Goal: Find specific page/section: Find specific page/section

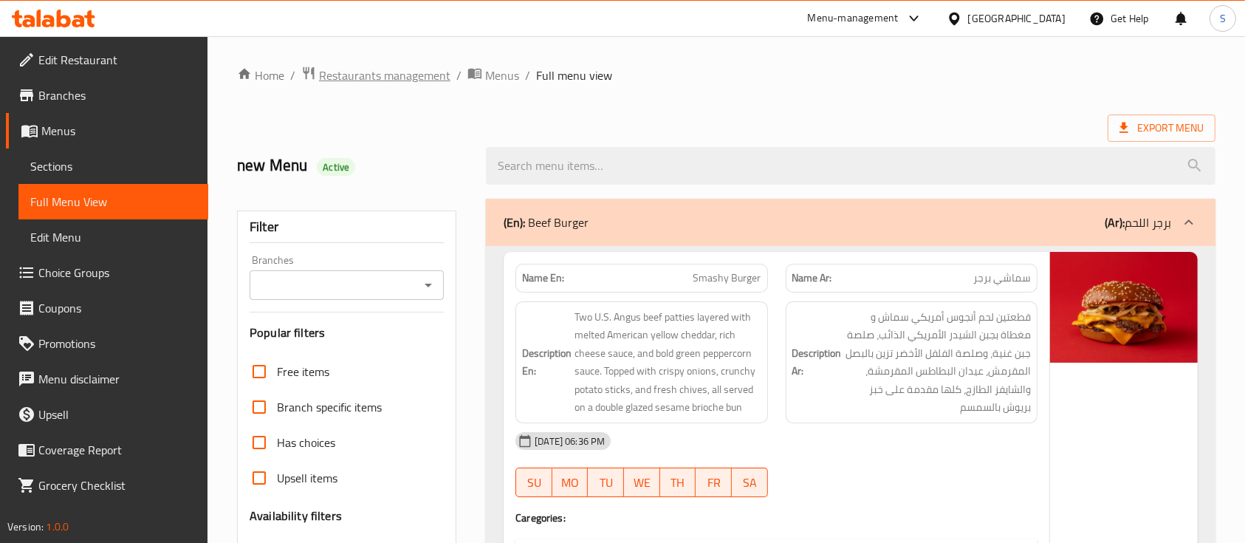
click at [374, 76] on span "Restaurants management" at bounding box center [384, 75] width 131 height 18
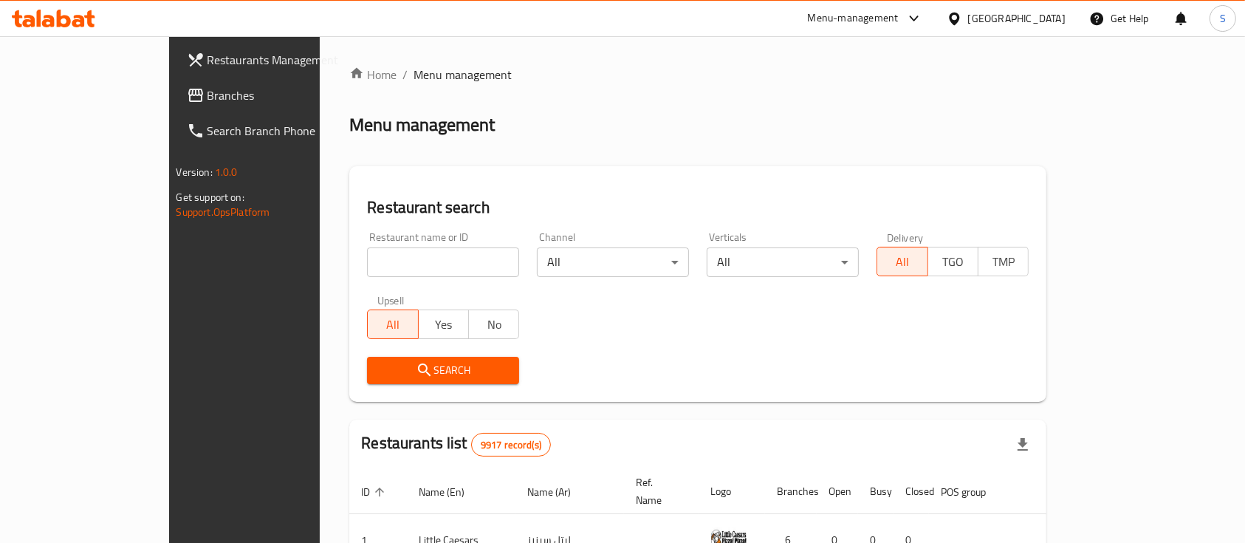
click at [367, 256] on input "search" at bounding box center [443, 262] width 152 height 30
type input "ف"
click button "Search" at bounding box center [443, 370] width 152 height 27
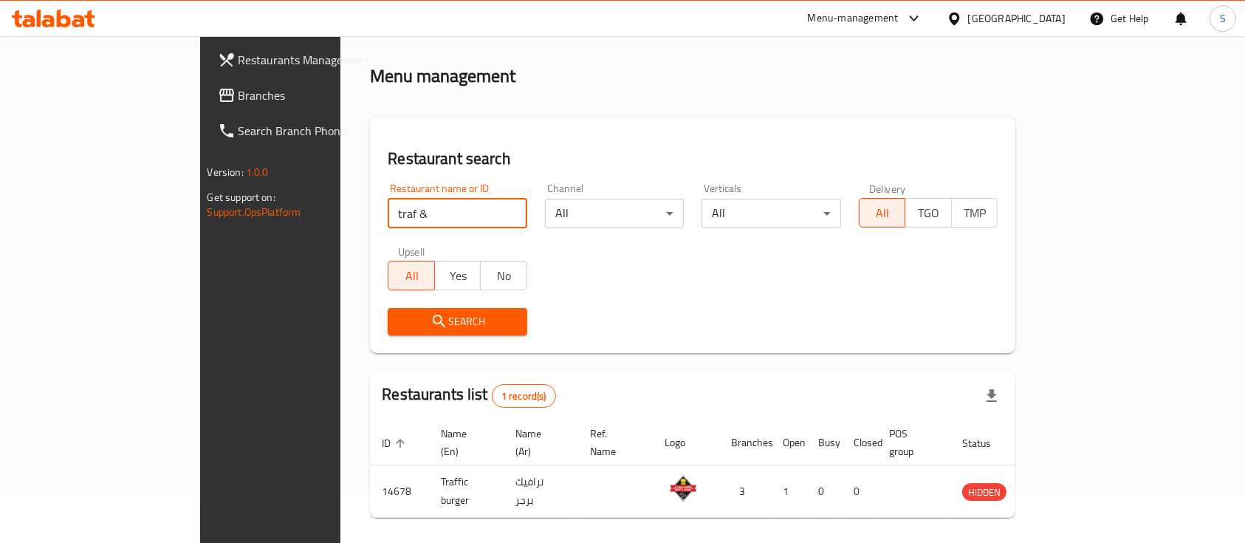
scroll to position [86, 0]
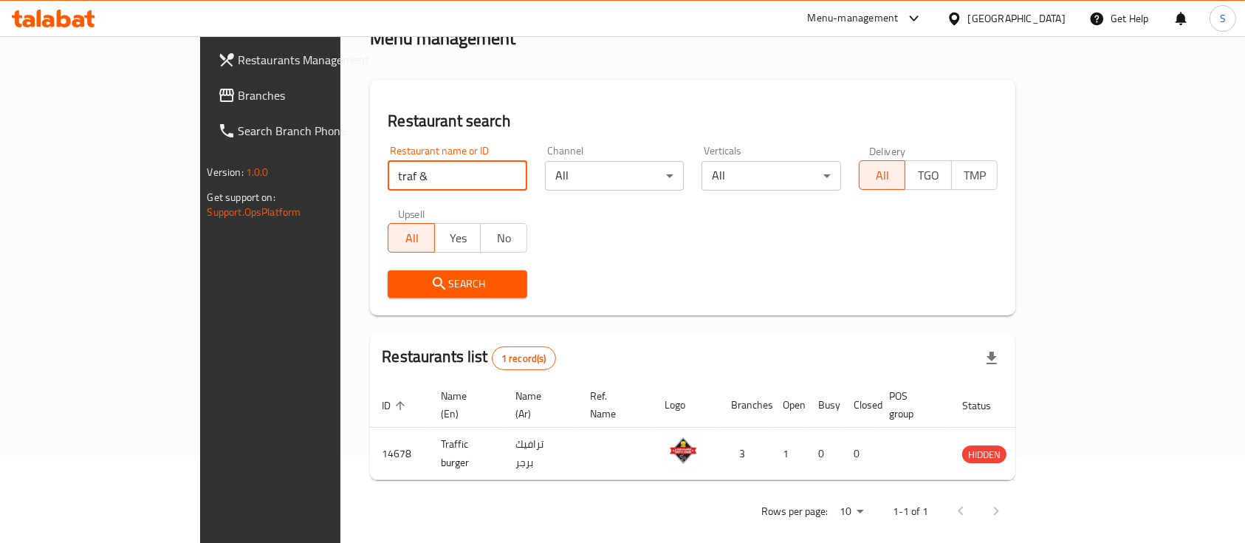
drag, startPoint x: 340, startPoint y: 169, endPoint x: 213, endPoint y: 192, distance: 129.8
click at [340, 192] on div "Home / Menu management Menu management Restaurant search Restaurant name or ID …" at bounding box center [692, 255] width 704 height 610
click at [388, 171] on input "traf &" at bounding box center [458, 176] width 140 height 30
click button "Search" at bounding box center [458, 283] width 140 height 27
click at [388, 171] on input "traf& na" at bounding box center [458, 176] width 140 height 30
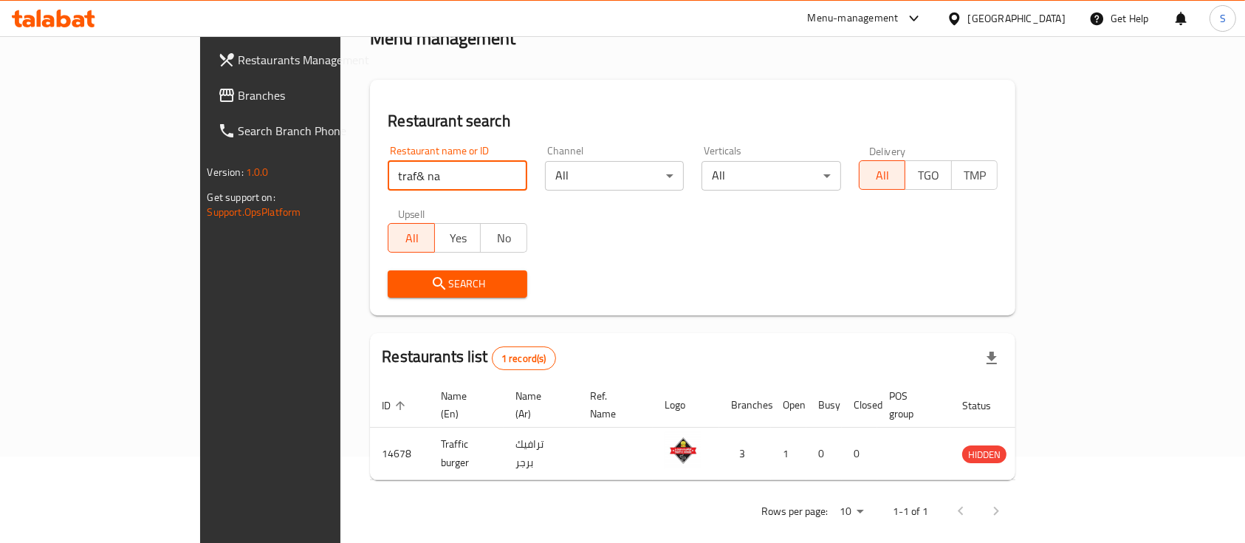
click at [388, 171] on input "traf& na" at bounding box center [458, 176] width 140 height 30
click at [388, 168] on input "traf& na" at bounding box center [458, 176] width 140 height 30
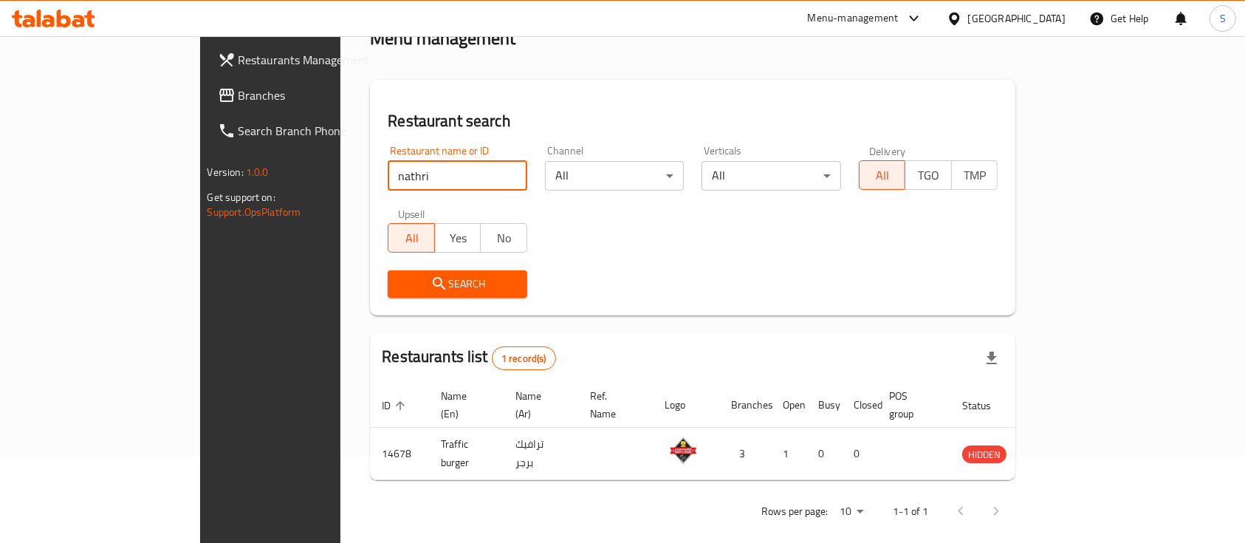
type input "nathri"
click button "Search" at bounding box center [458, 283] width 140 height 27
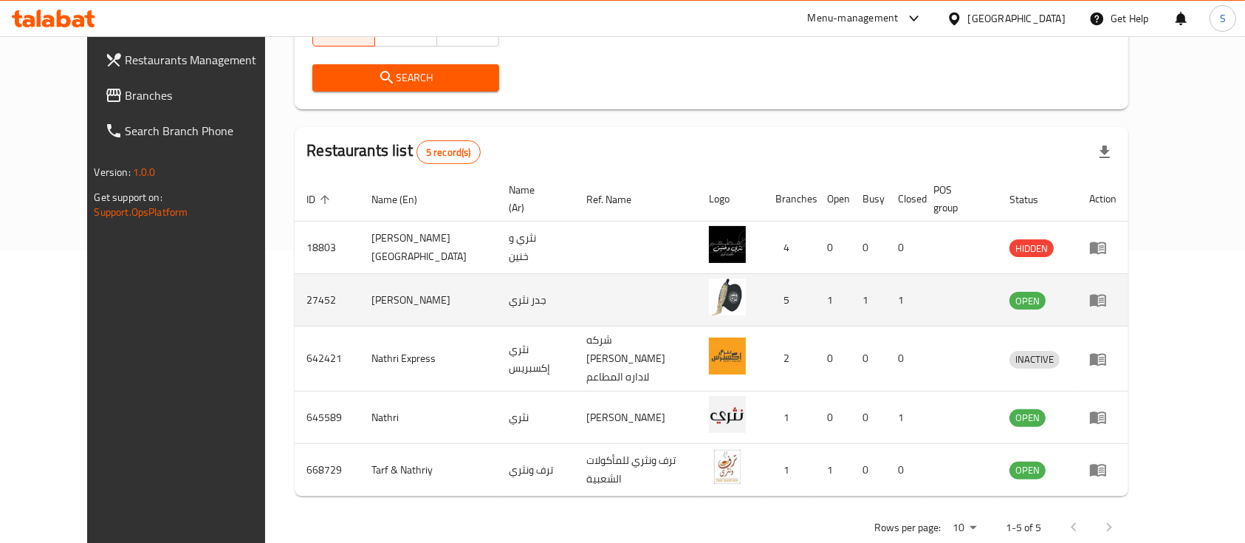
scroll to position [293, 0]
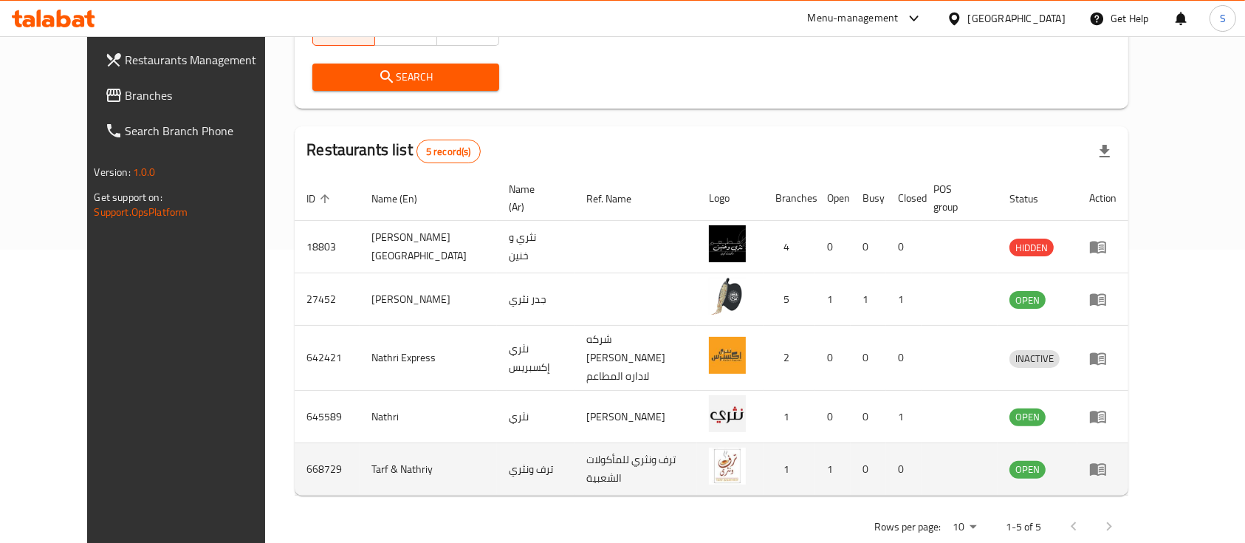
click at [1107, 460] on icon "enhanced table" at bounding box center [1098, 469] width 18 height 18
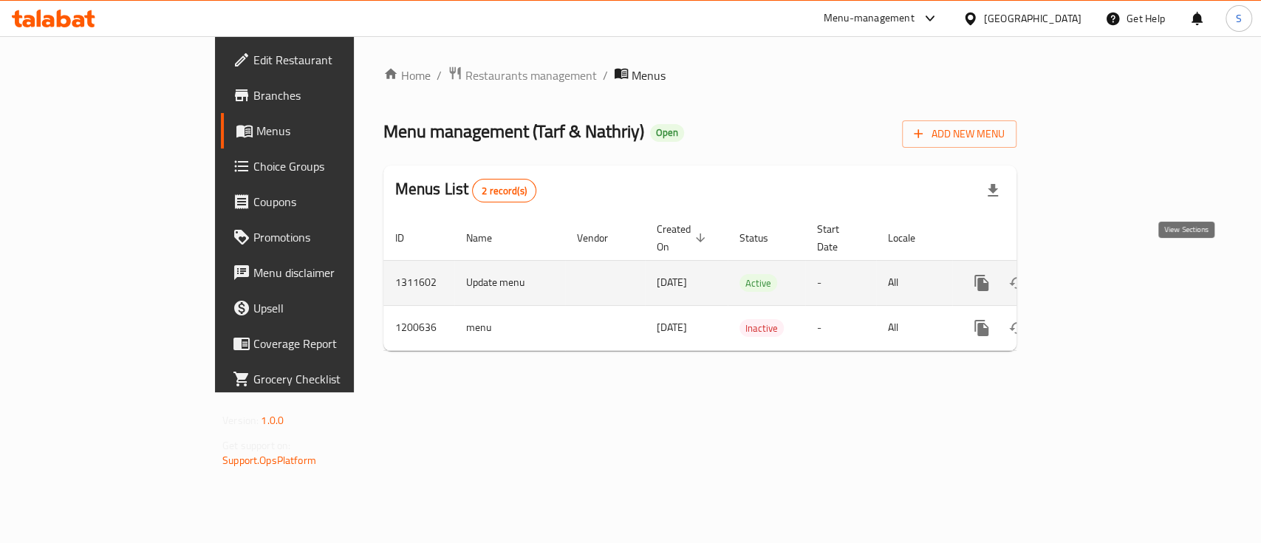
click at [1094, 276] on icon "enhanced table" at bounding box center [1087, 282] width 13 height 13
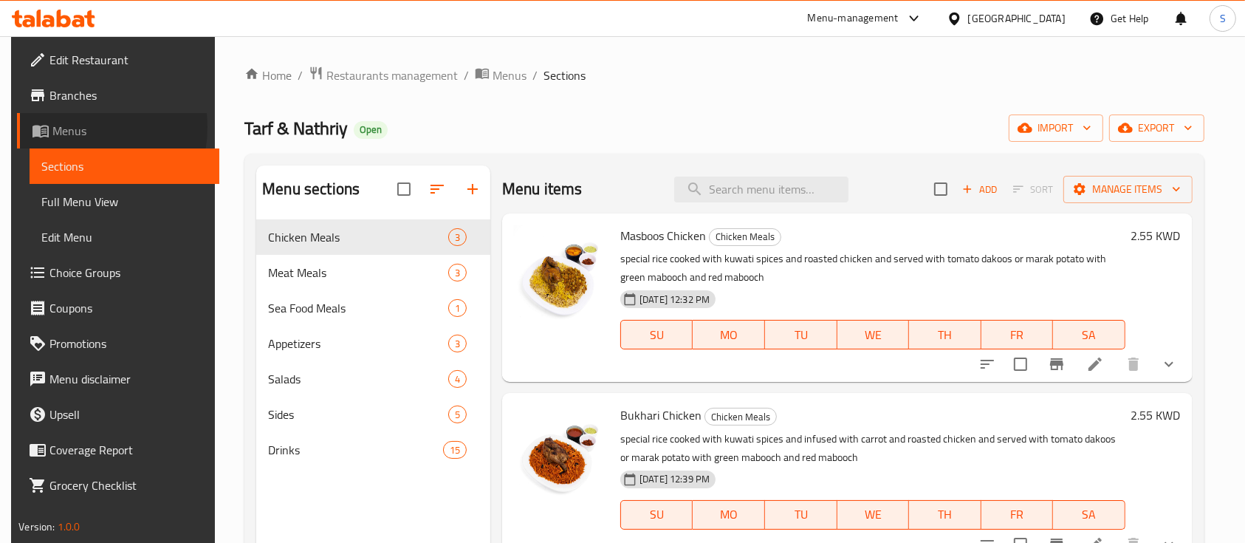
click at [65, 127] on span "Menus" at bounding box center [129, 131] width 155 height 18
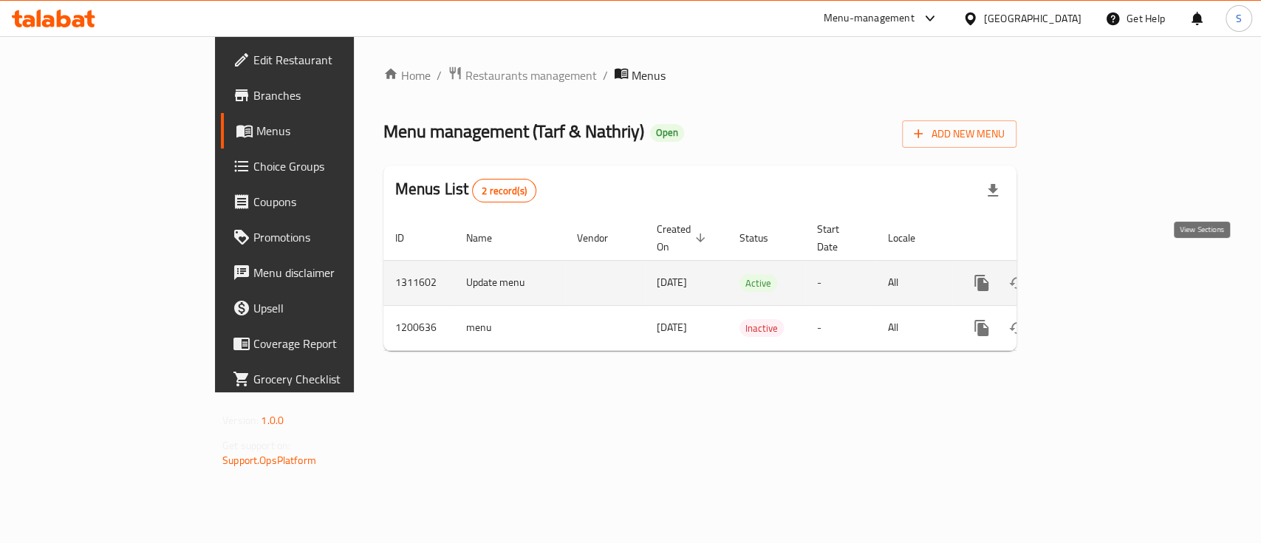
click at [1097, 274] on icon "enhanced table" at bounding box center [1088, 283] width 18 height 18
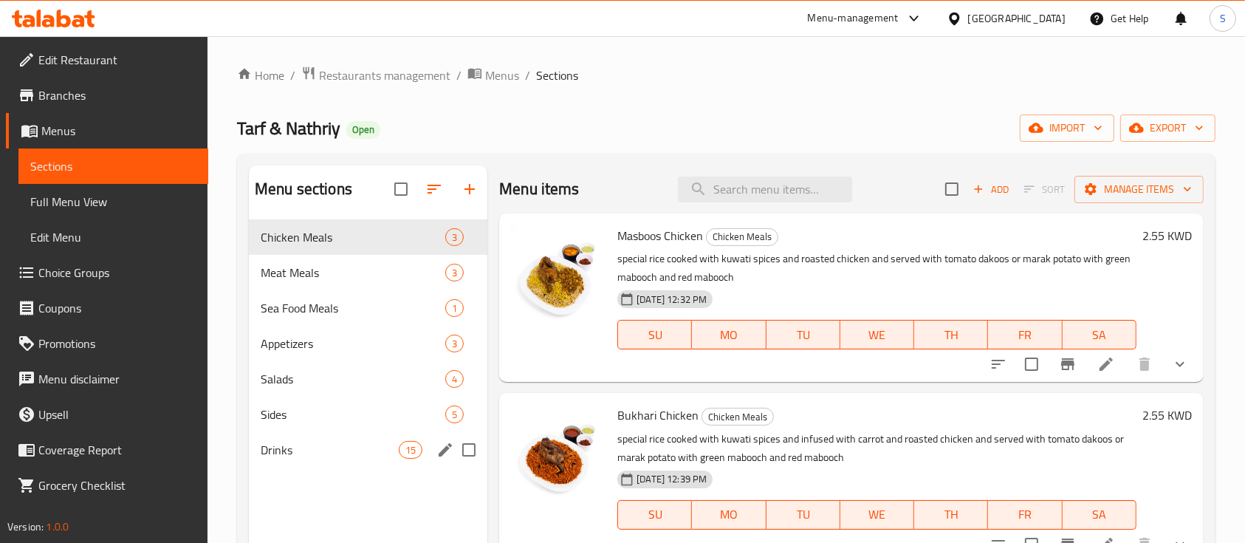
click at [357, 439] on div "Drinks 15" at bounding box center [368, 449] width 239 height 35
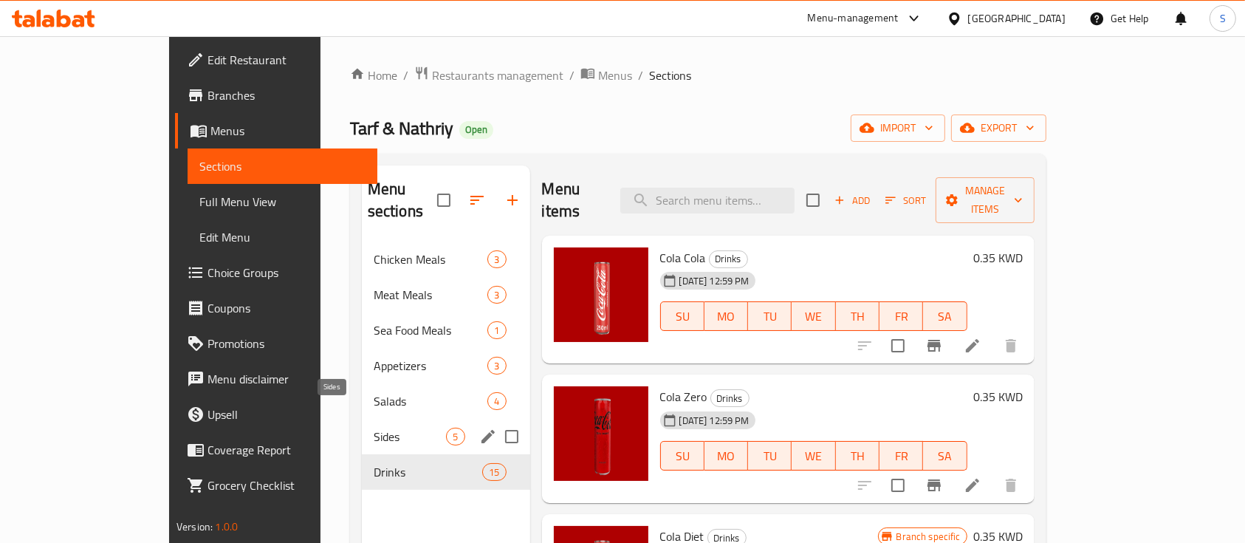
click at [374, 428] on span "Sides" at bounding box center [410, 437] width 73 height 18
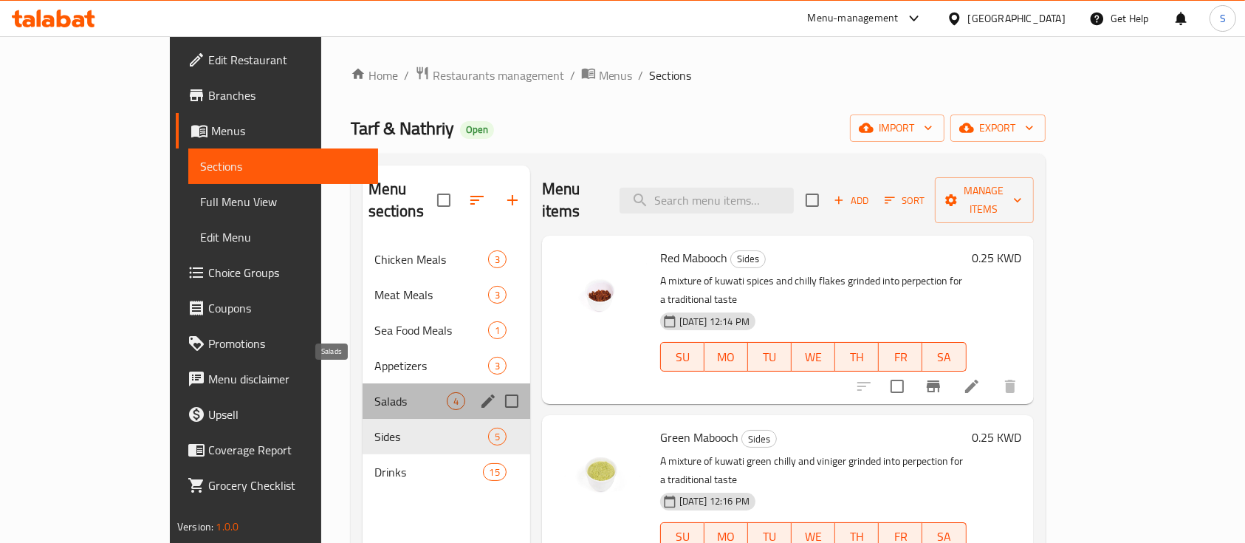
click at [374, 392] on span "Salads" at bounding box center [410, 401] width 72 height 18
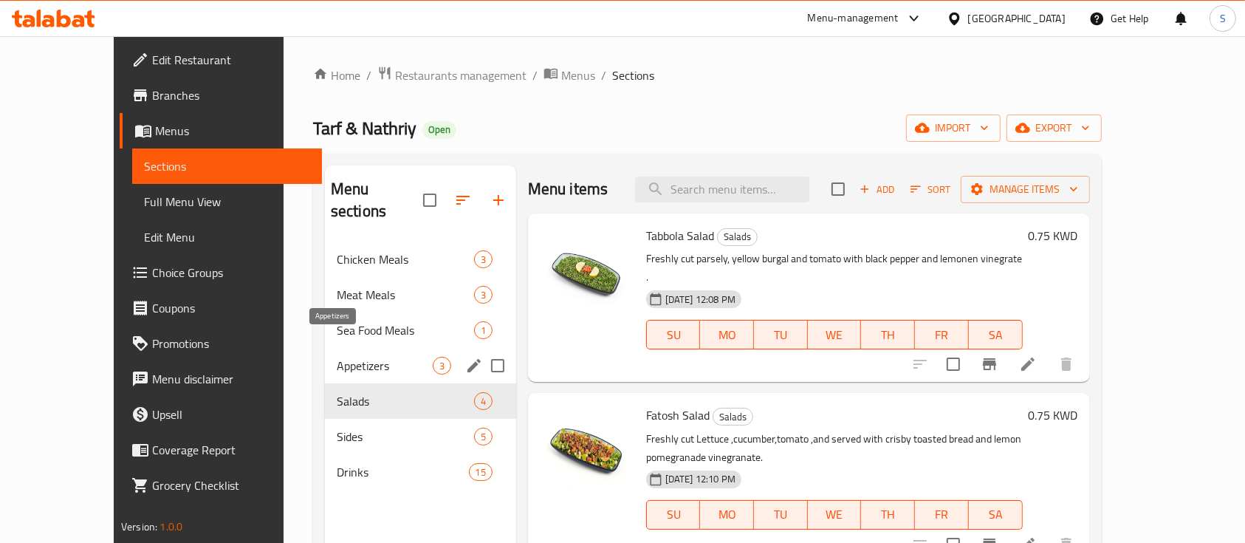
click at [340, 357] on span "Appetizers" at bounding box center [385, 366] width 96 height 18
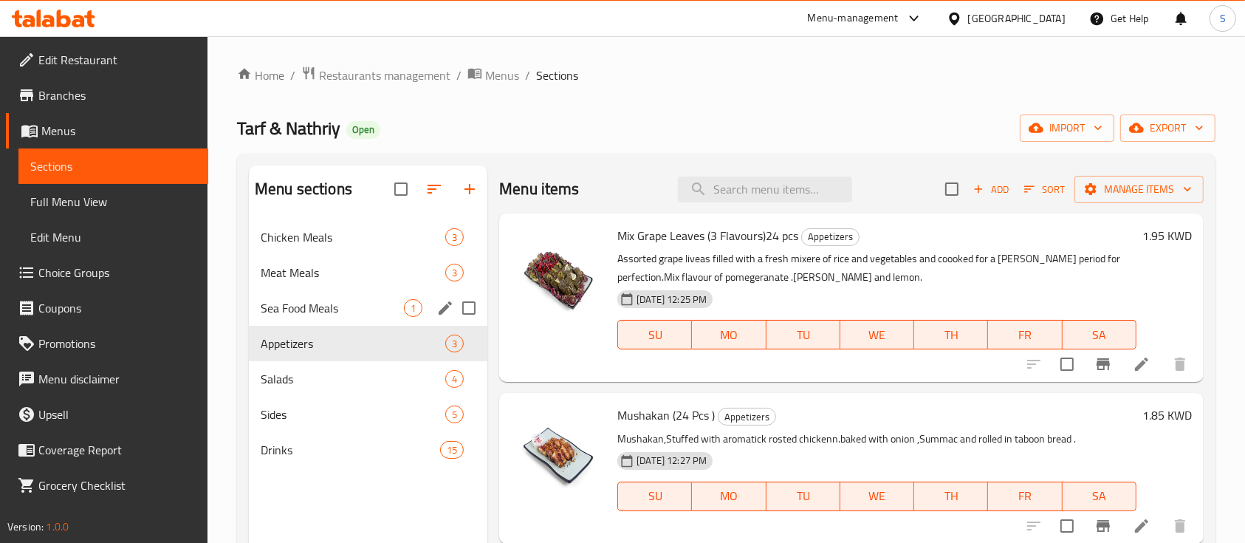
click at [343, 296] on div "Sea Food Meals 1" at bounding box center [368, 307] width 239 height 35
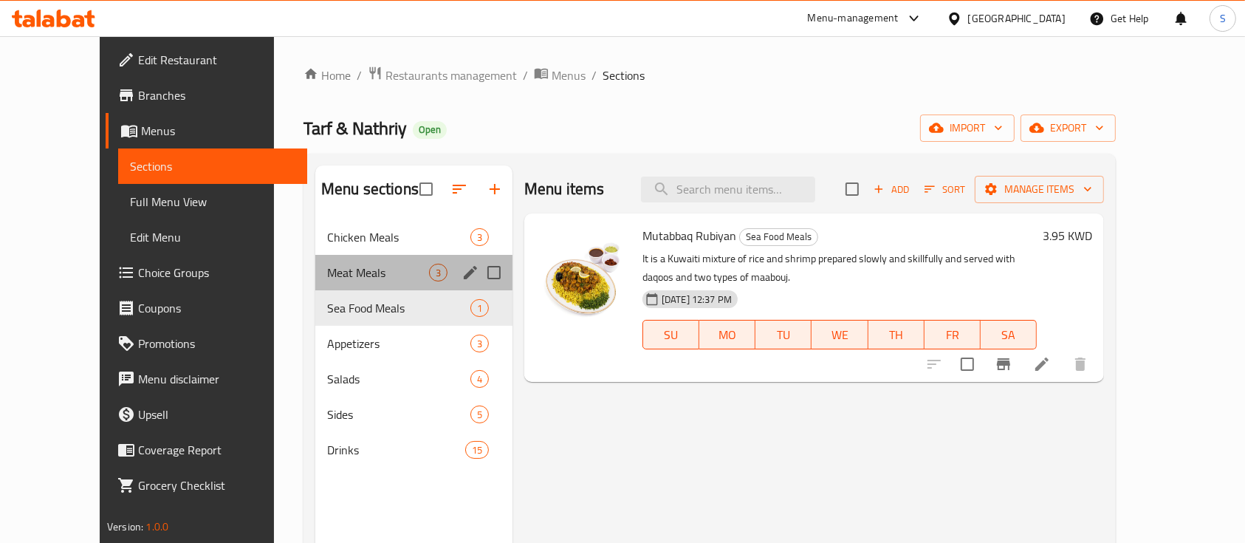
click at [346, 256] on div "Meat Meals 3" at bounding box center [413, 272] width 197 height 35
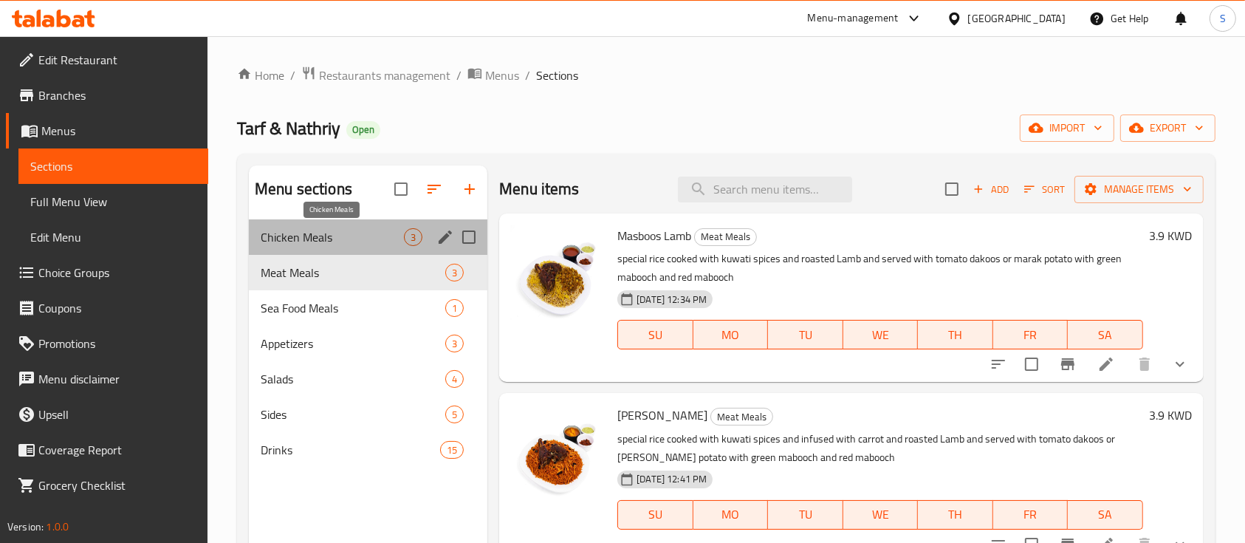
click at [343, 231] on span "Chicken Meals" at bounding box center [332, 237] width 143 height 18
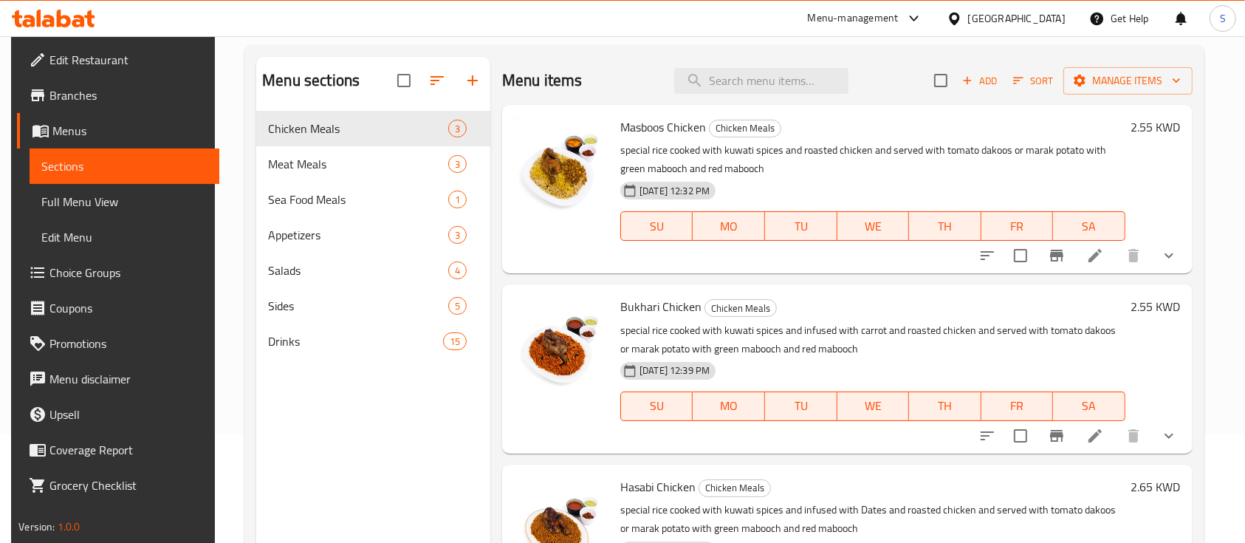
scroll to position [10, 0]
